Goal: Information Seeking & Learning: Learn about a topic

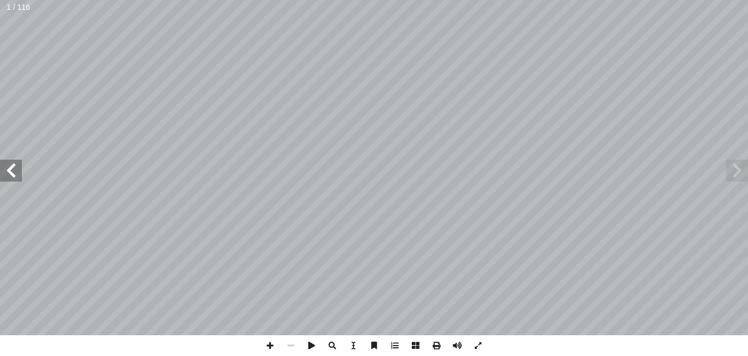
click at [14, 179] on span at bounding box center [11, 171] width 22 height 22
click at [13, 161] on span at bounding box center [11, 171] width 22 height 22
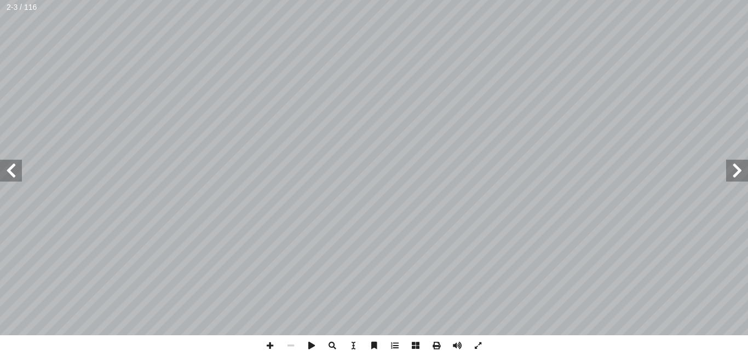
click at [13, 161] on span at bounding box center [11, 171] width 22 height 22
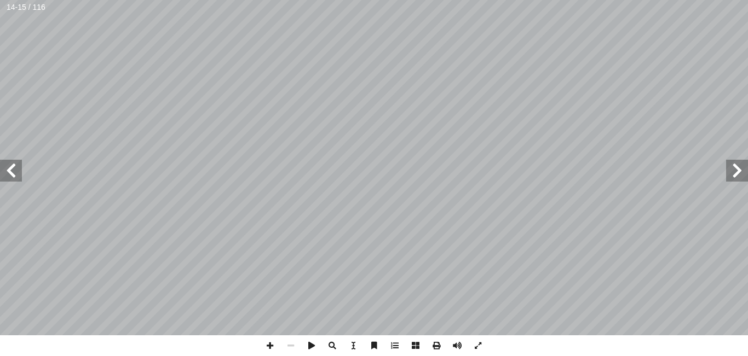
click at [13, 161] on span at bounding box center [11, 171] width 22 height 22
click at [269, 339] on span at bounding box center [270, 346] width 21 height 21
